Goal: Book appointment/travel/reservation

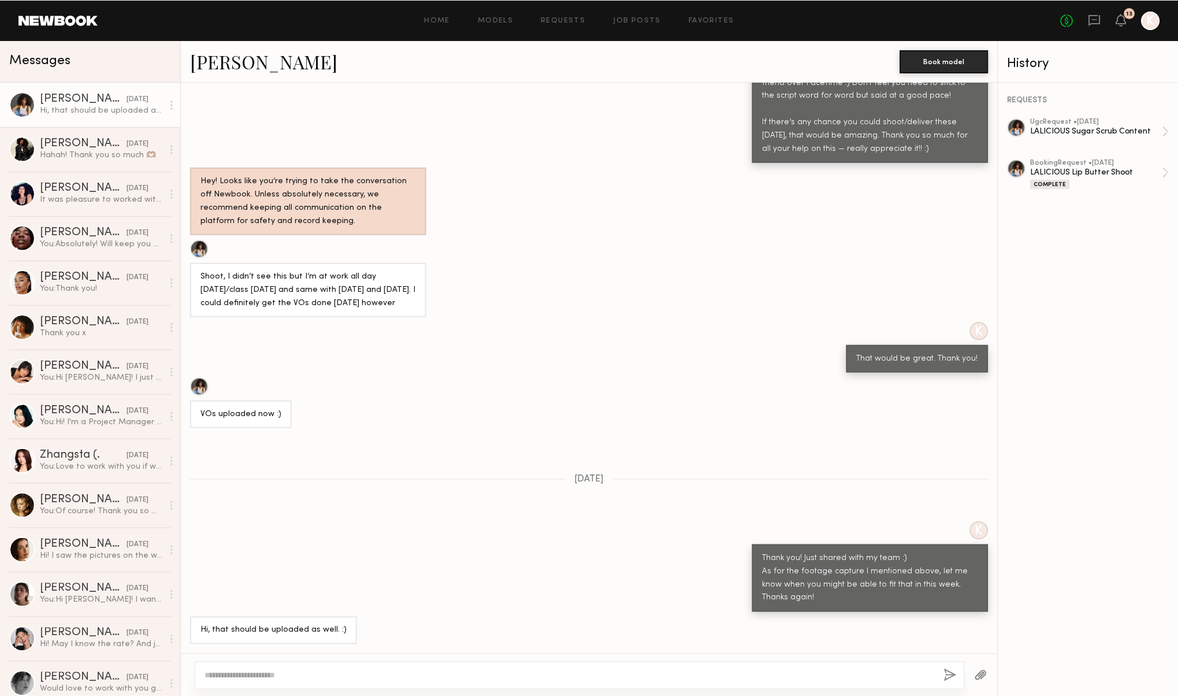
scroll to position [862, 0]
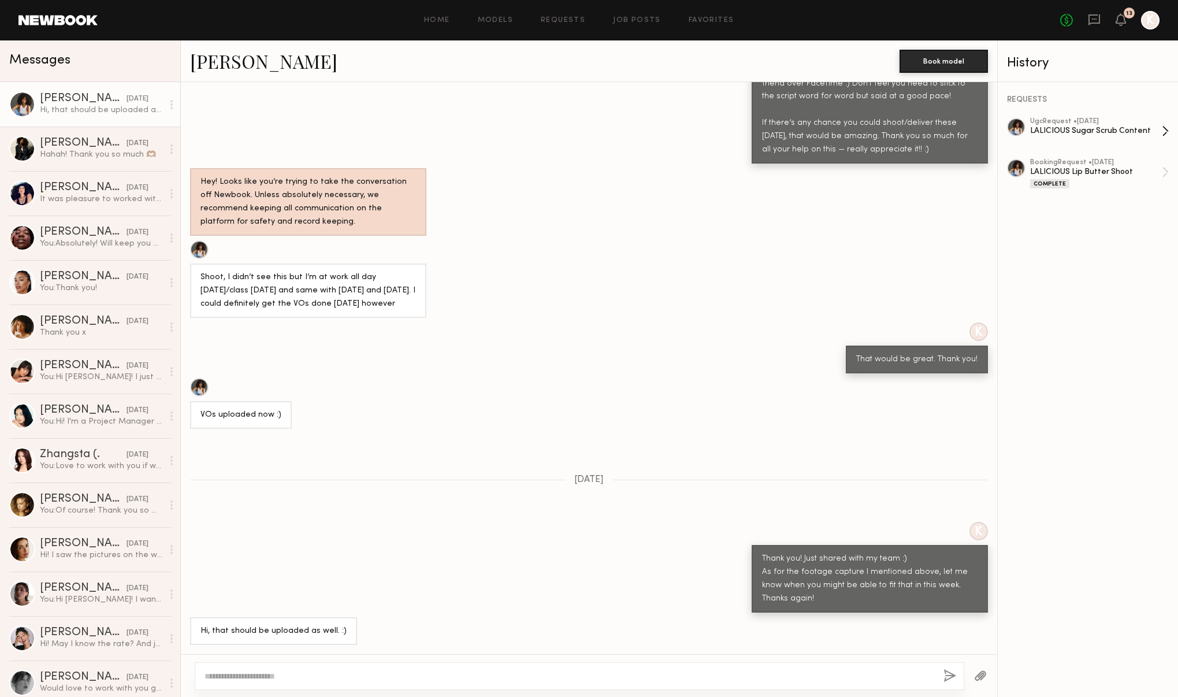
click at [1097, 133] on div "LALICIOUS Sugar Scrub Content" at bounding box center [1096, 130] width 132 height 11
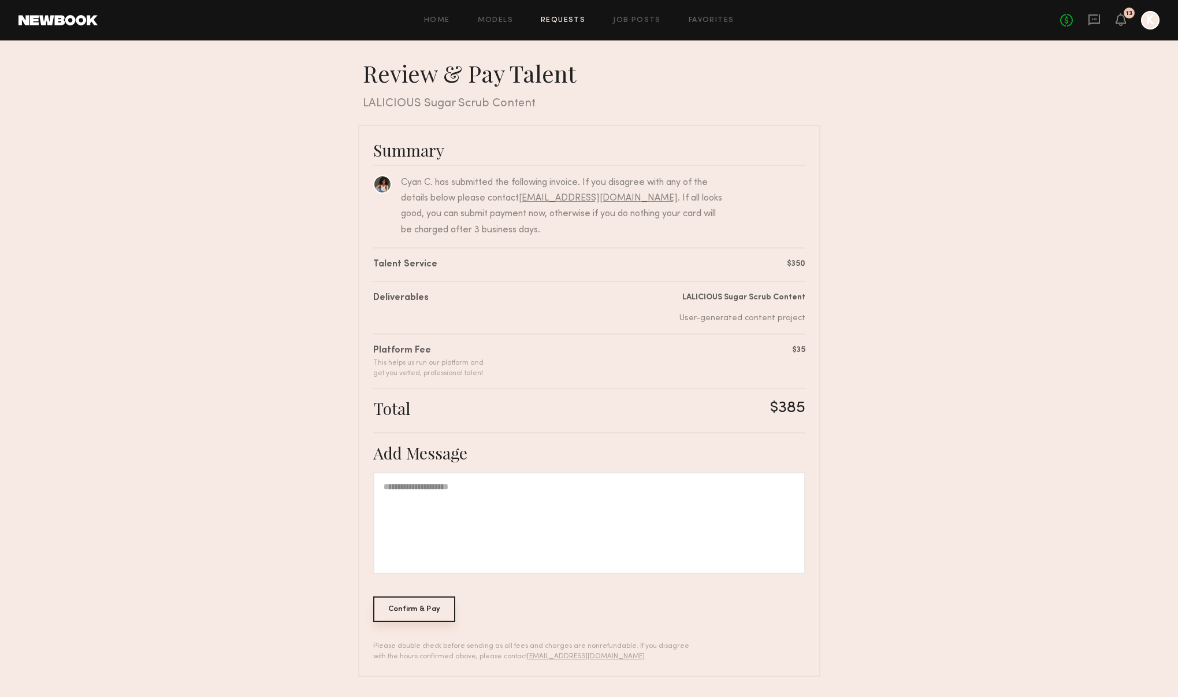
click at [401, 597] on div "Confirm & Pay" at bounding box center [414, 608] width 83 height 25
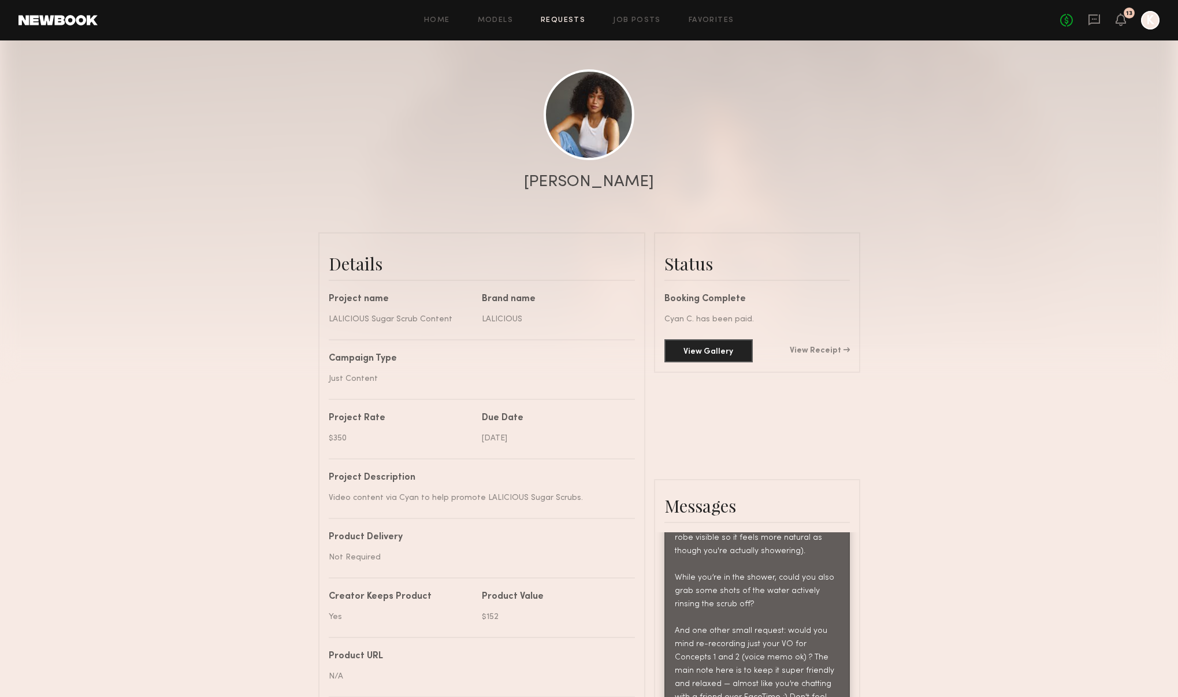
scroll to position [113, 0]
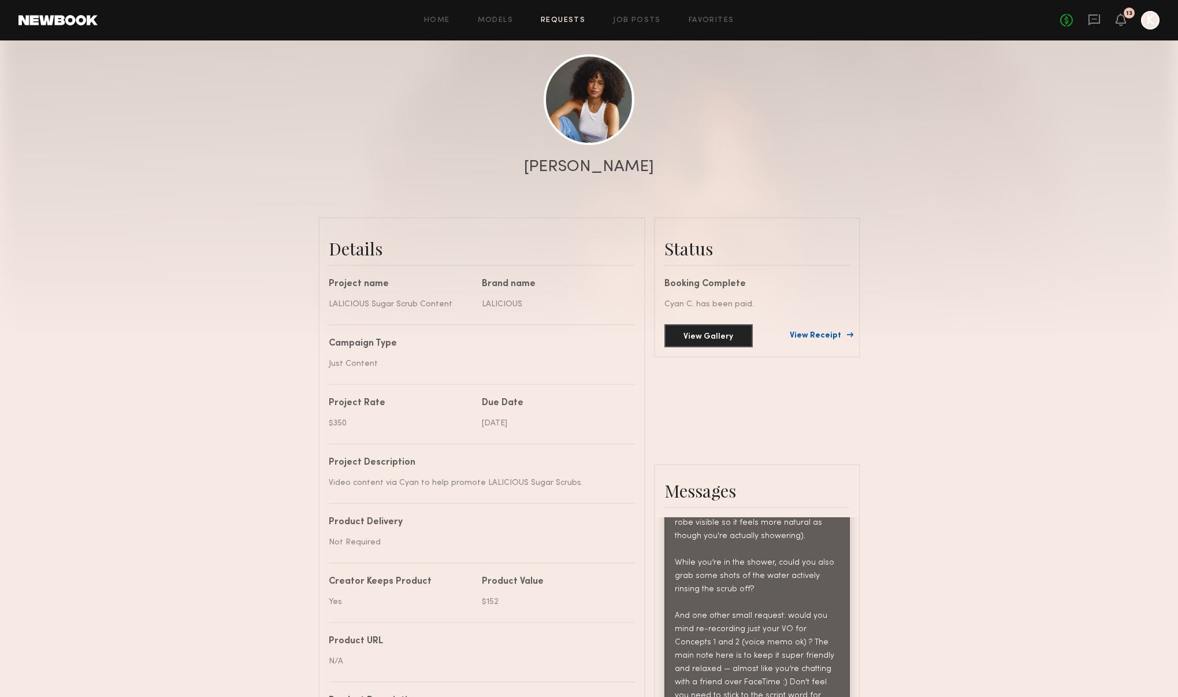
click at [818, 332] on link "View Receipt" at bounding box center [820, 336] width 60 height 8
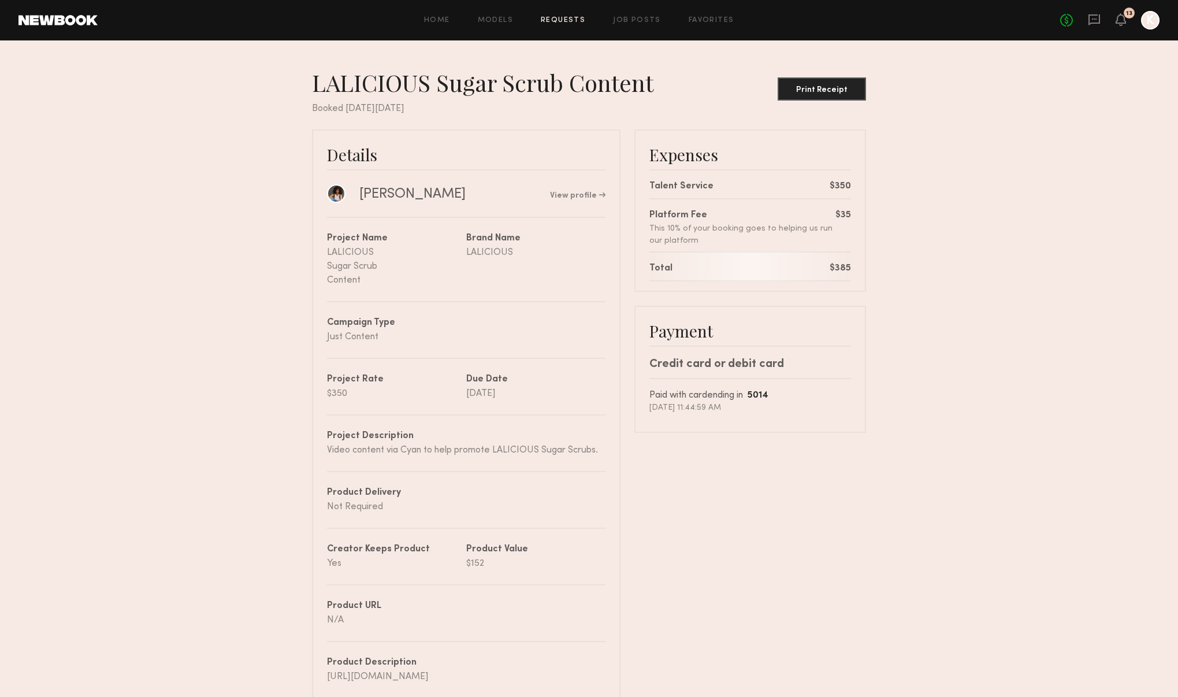
click at [917, 73] on nb-booking-receipt "LALICIOUS Sugar Scrub Content Print Receipt Booked on Tuesday, Aug, 12, 2025 De…" at bounding box center [589, 490] width 1178 height 845
click at [829, 78] on button "Print Receipt" at bounding box center [821, 88] width 88 height 23
click at [1043, 95] on nb-booking-receipt "LALICIOUS Sugar Scrub Content Print Receipt Booked on Tuesday, Aug, 12, 2025 De…" at bounding box center [589, 490] width 1178 height 845
click at [827, 88] on div "Print Receipt" at bounding box center [821, 89] width 79 height 8
